Goal: Task Accomplishment & Management: Use online tool/utility

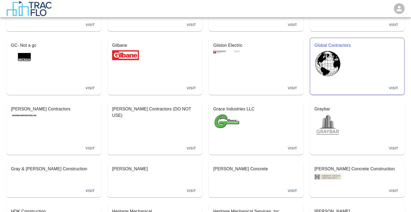
scroll to position [1205, 0]
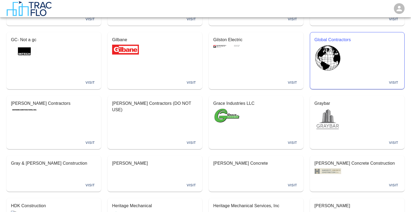
click at [394, 77] on div "Visit" at bounding box center [357, 83] width 94 height 13
click at [395, 79] on button "Visit" at bounding box center [393, 83] width 17 height 8
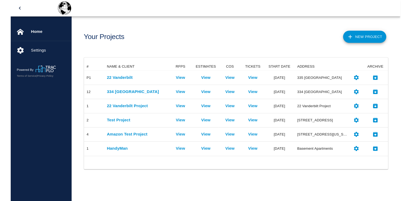
scroll to position [99, 321]
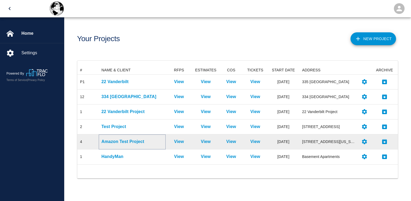
click at [126, 142] on p "Amazon Test Project" at bounding box center [132, 142] width 62 height 6
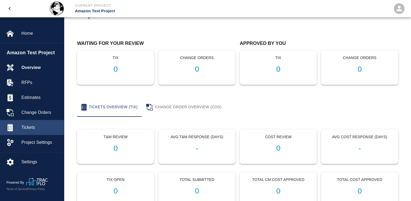
scroll to position [47, 0]
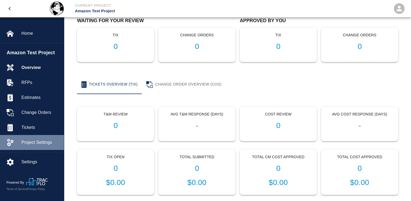
click at [35, 139] on div "Project Settings" at bounding box center [32, 142] width 64 height 15
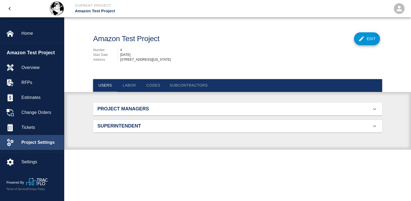
scroll to position [39, 281]
click at [128, 107] on h2 "Project Managers" at bounding box center [142, 109] width 91 height 6
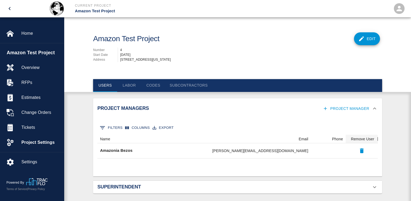
click at [145, 190] on h2 "Superintendent" at bounding box center [142, 188] width 91 height 6
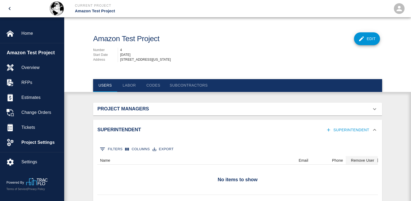
click at [144, 111] on h2 "Project Managers" at bounding box center [142, 109] width 91 height 6
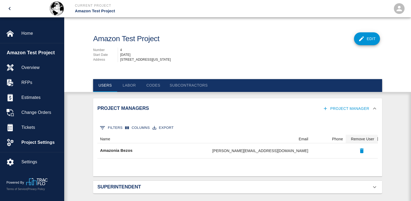
click at [178, 86] on button "Subcontractors" at bounding box center [188, 85] width 47 height 13
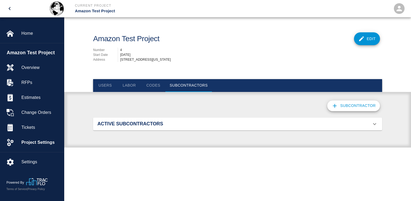
scroll to position [24, 281]
click at [170, 129] on div "Active Subcontractors" at bounding box center [237, 124] width 289 height 13
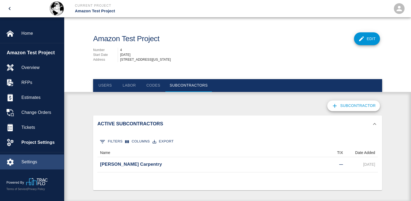
click at [30, 162] on span "Settings" at bounding box center [40, 162] width 38 height 6
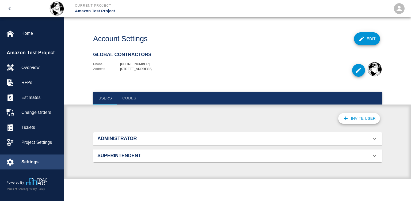
scroll to position [39, 281]
click at [148, 142] on h2 "Administrator" at bounding box center [142, 139] width 91 height 6
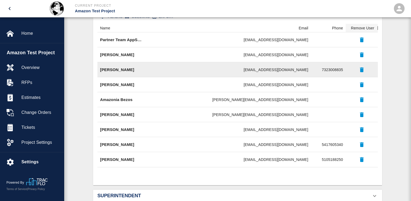
scroll to position [162, 0]
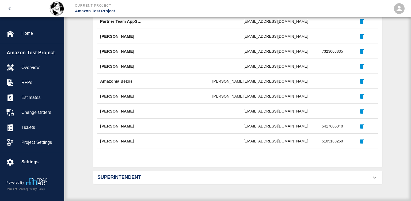
click at [188, 182] on div "Superintendent" at bounding box center [237, 177] width 289 height 13
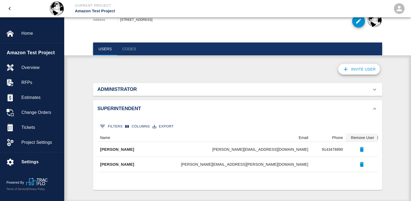
scroll to position [53, 0]
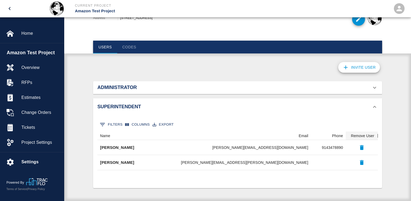
click at [402, 8] on icon "open" at bounding box center [400, 9] width 8 height 8
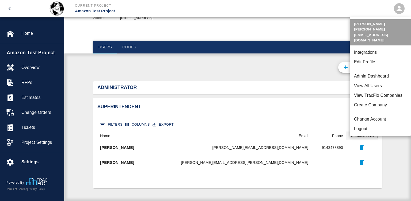
click at [374, 81] on li "View All Users" at bounding box center [380, 86] width 61 height 10
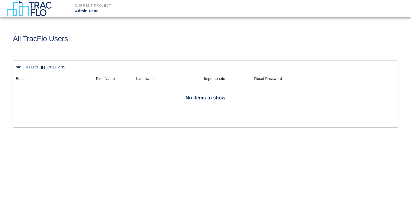
scroll to position [308, 385]
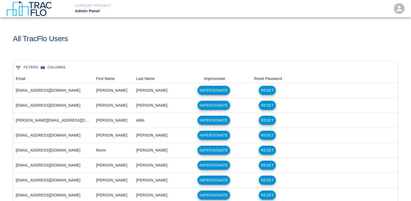
click at [26, 67] on button "0 Filters" at bounding box center [26, 67] width 25 height 9
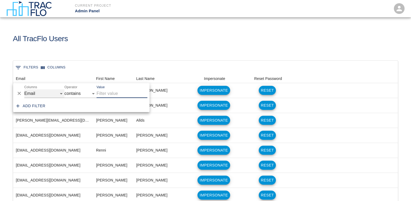
click at [39, 95] on select "Email First Name Last Name Impersonate Reset Password" at bounding box center [44, 93] width 40 height 9
click at [43, 94] on select "Email First Name Last Name Impersonate Reset Password" at bounding box center [44, 93] width 40 height 9
select select "last_name"
click at [104, 93] on input "Value" at bounding box center [122, 93] width 51 height 9
type input "c"
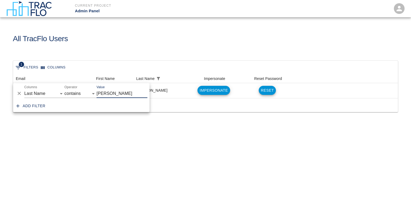
scroll to position [24, 385]
type input "[PERSON_NAME]"
click at [139, 53] on div "All TracFlo Users" at bounding box center [205, 38] width 411 height 43
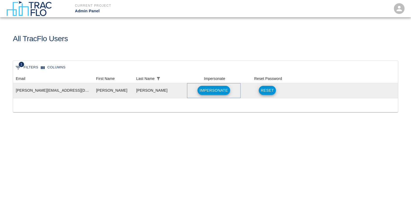
click at [215, 91] on button "Impersonate" at bounding box center [214, 90] width 32 height 9
